Goal: Information Seeking & Learning: Find specific fact

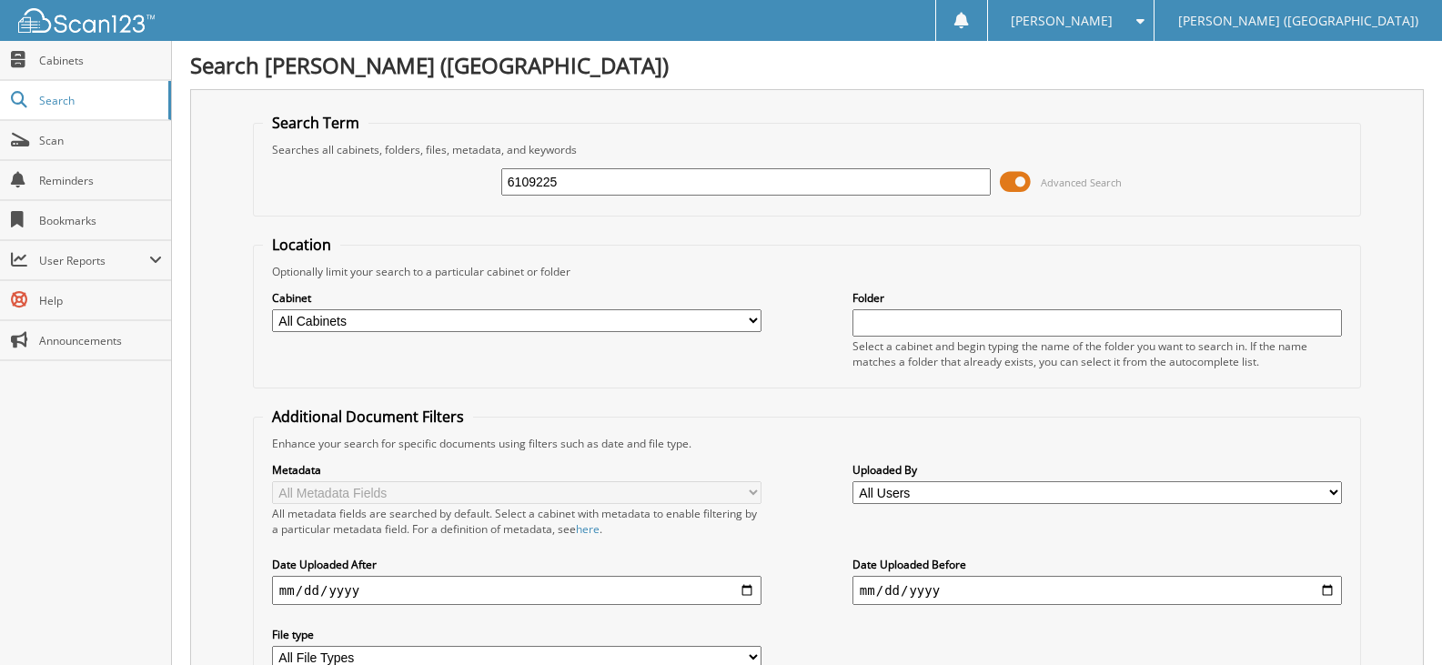
type input "6109225"
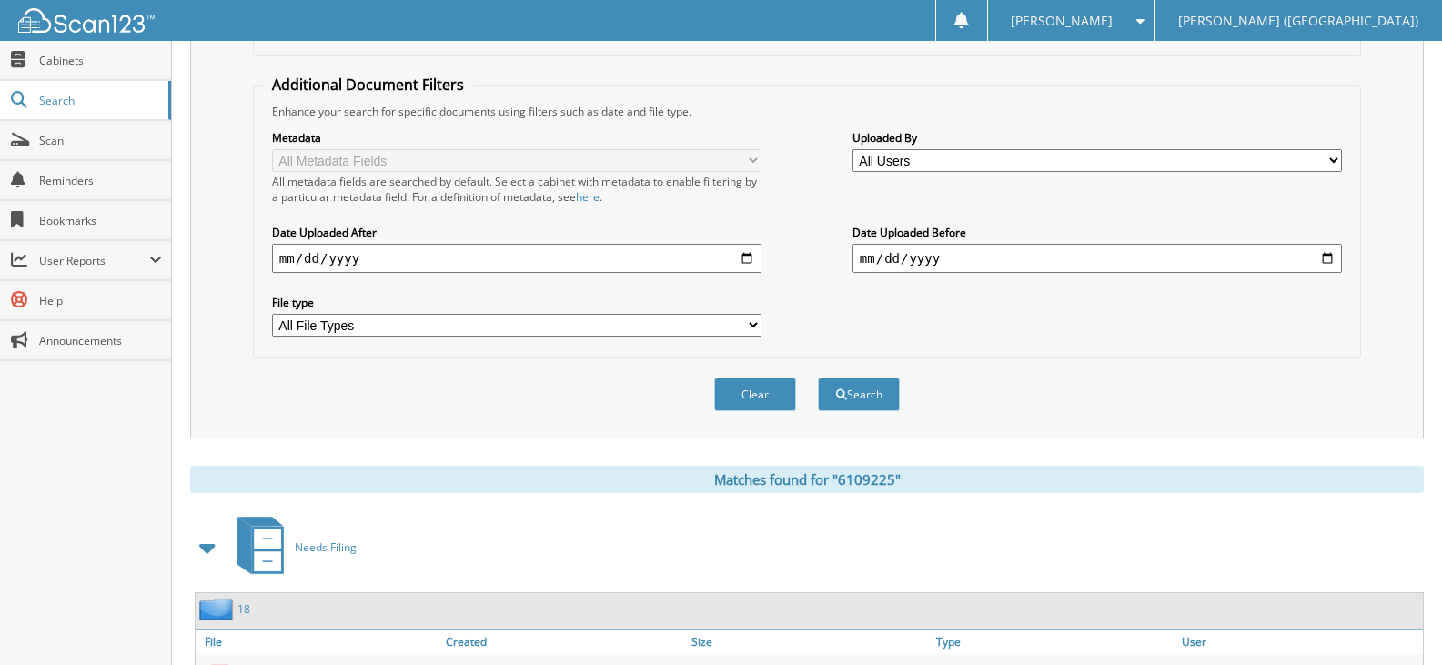
scroll to position [423, 0]
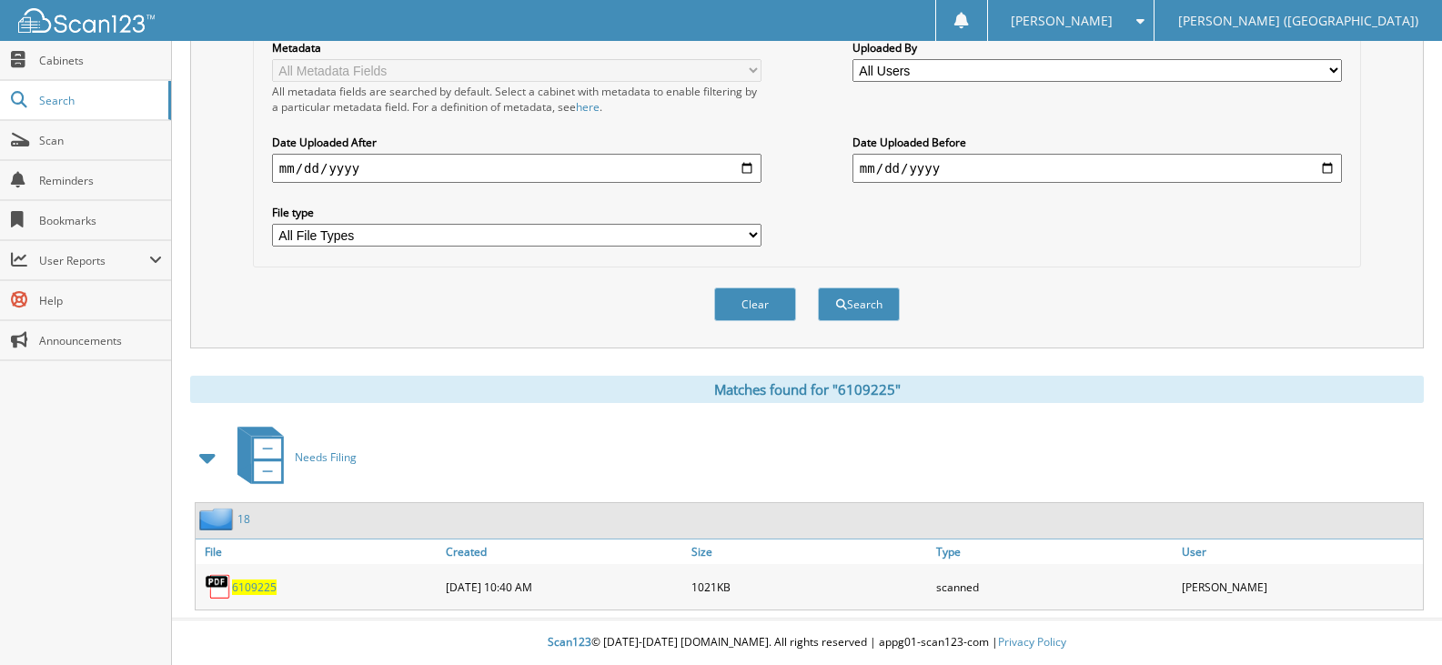
click at [268, 580] on span "6109225" at bounding box center [254, 587] width 45 height 15
